Goal: Navigation & Orientation: Find specific page/section

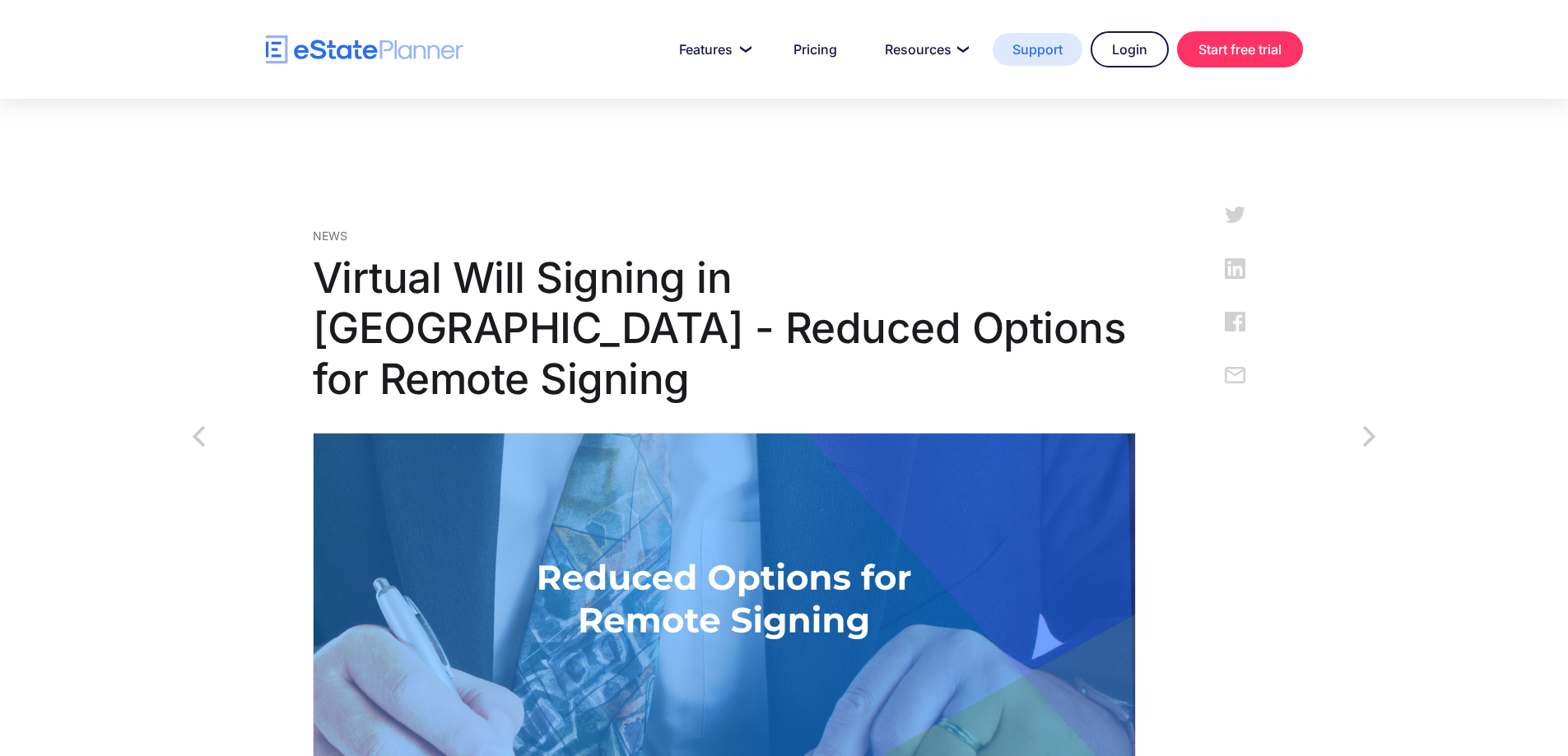
click at [1045, 45] on link "Support" at bounding box center [1038, 49] width 90 height 33
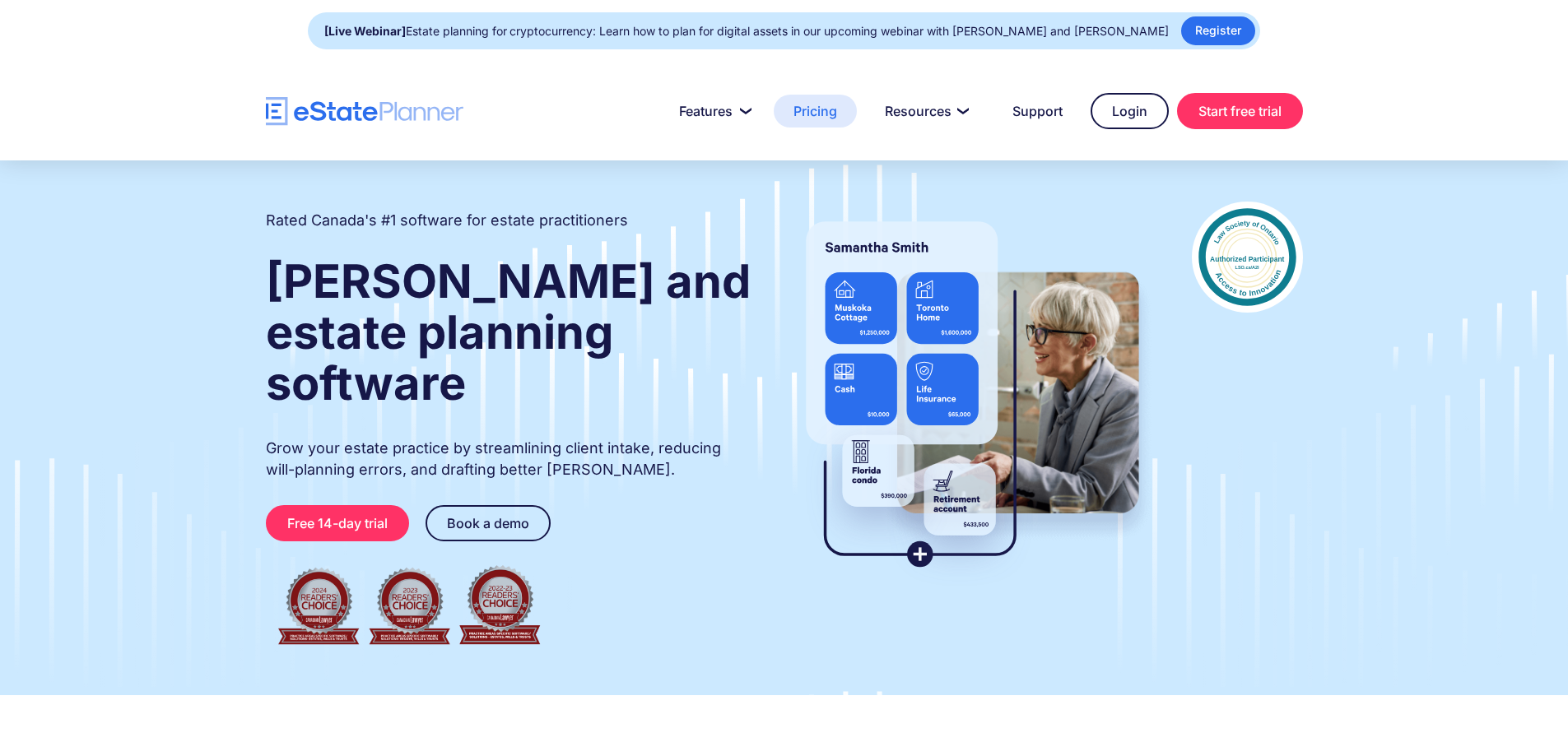
click at [824, 108] on link "Pricing" at bounding box center [815, 111] width 83 height 33
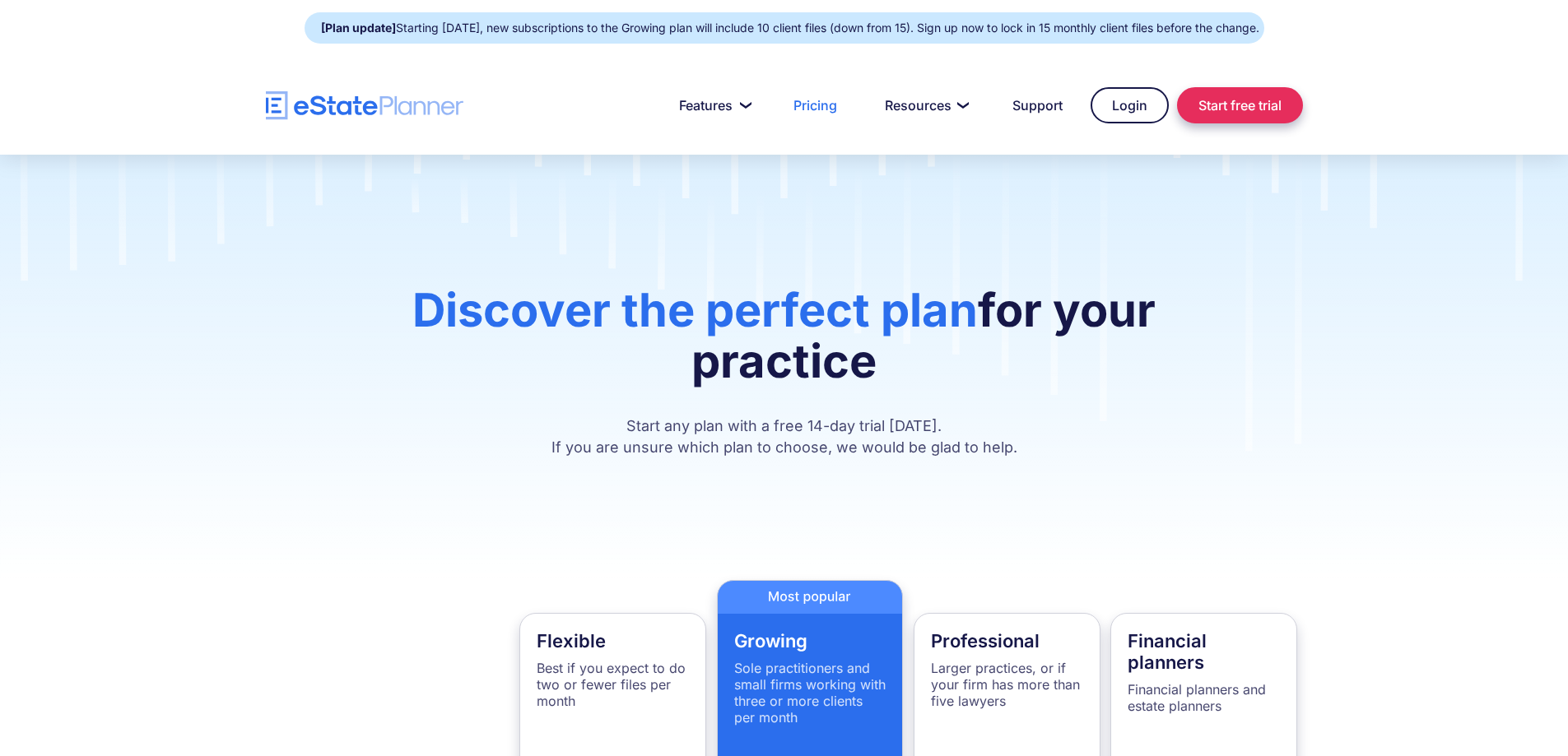
click at [1248, 96] on link "Start free trial" at bounding box center [1240, 105] width 126 height 36
click at [1127, 100] on link "Login" at bounding box center [1129, 105] width 78 height 36
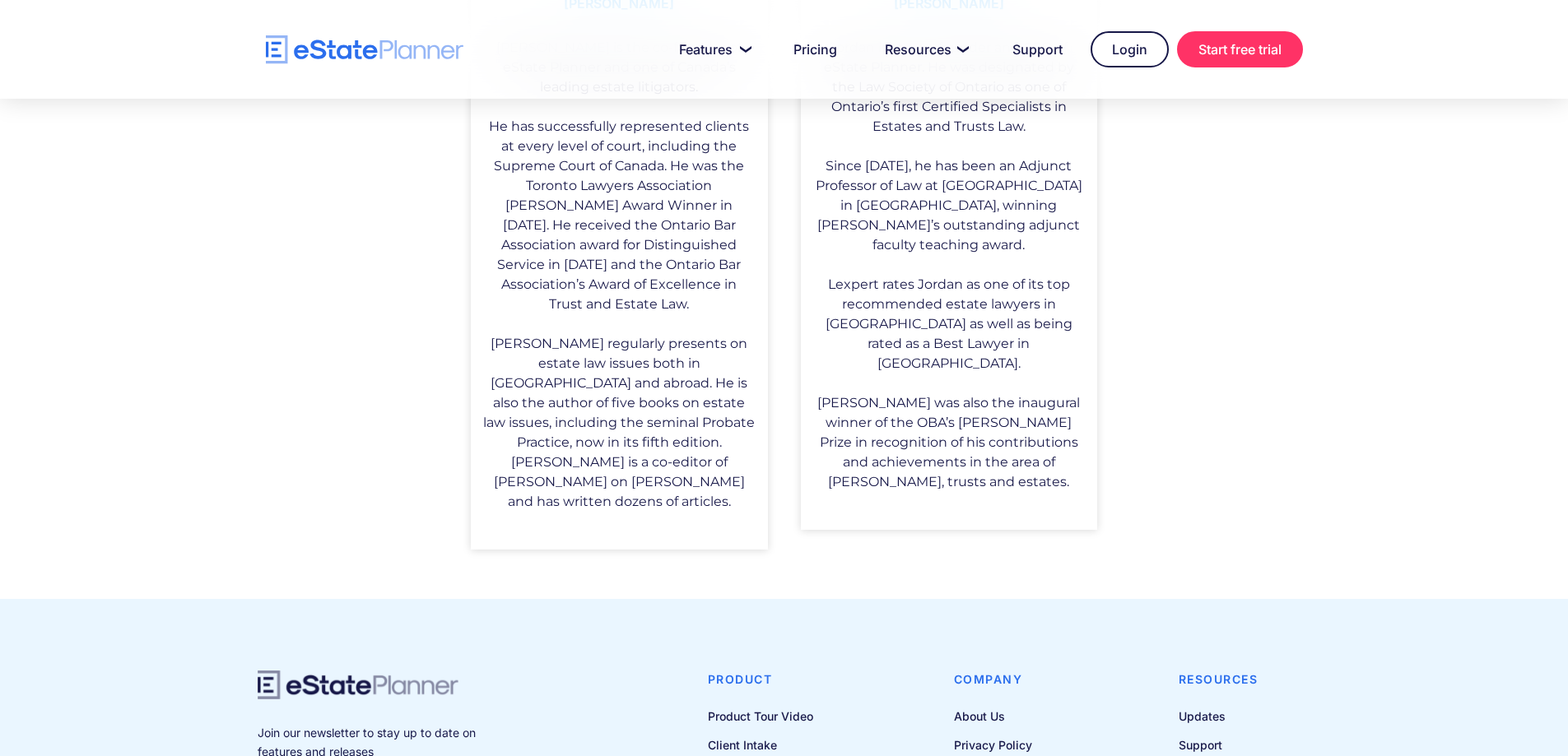
scroll to position [1442, 0]
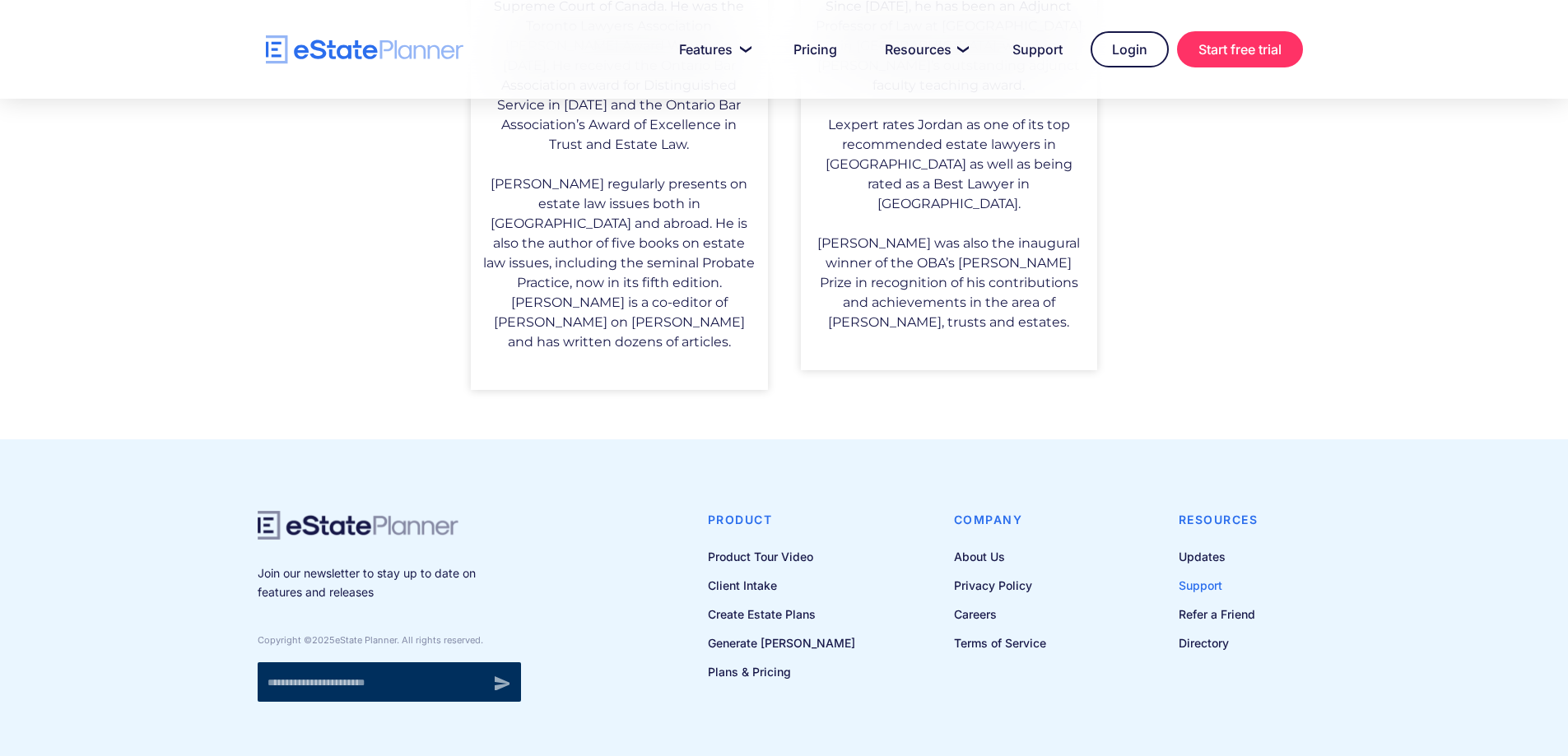
click at [1194, 575] on link "Support" at bounding box center [1218, 585] width 80 height 21
